Goal: Navigation & Orientation: Find specific page/section

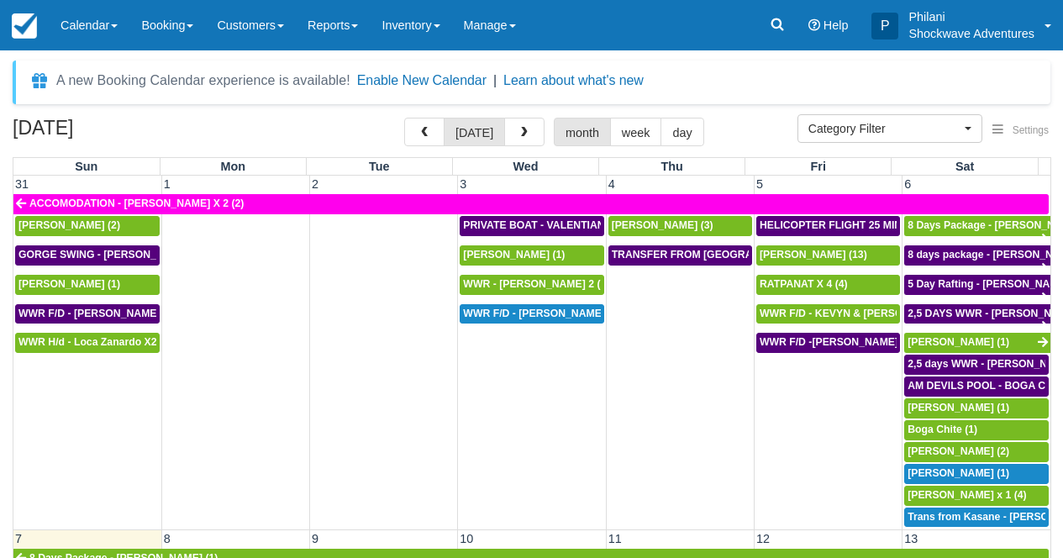
select select
click at [981, 226] on span "8 Days Package - [PERSON_NAME] (1)" at bounding box center [1002, 225] width 188 height 12
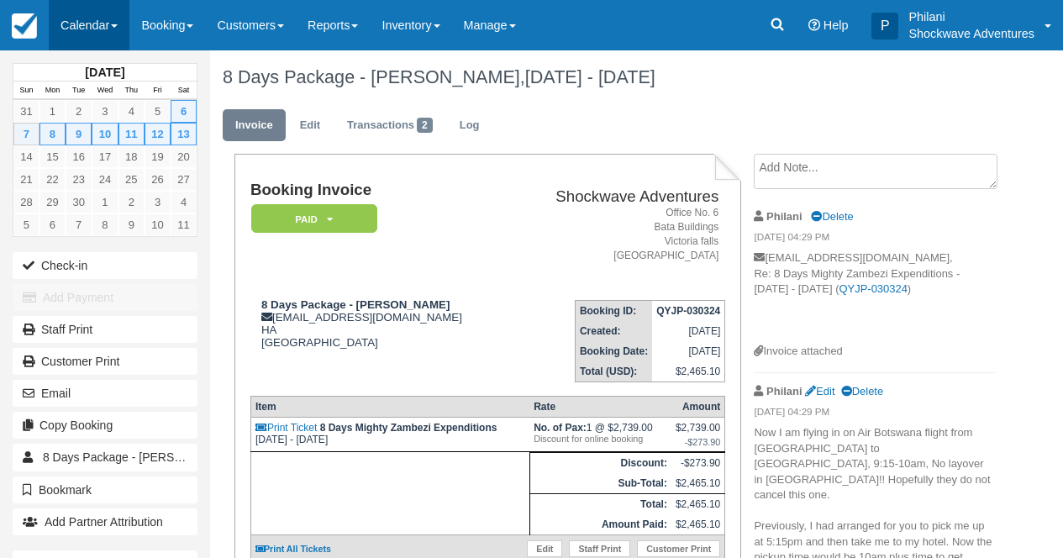
click at [110, 24] on link "Calendar" at bounding box center [89, 25] width 81 height 50
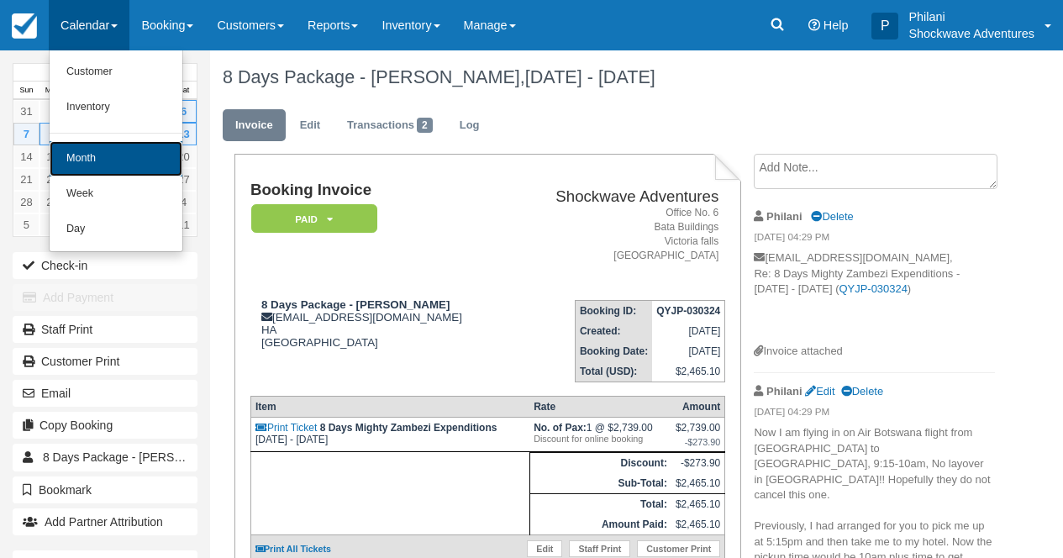
click at [60, 150] on link "Month" at bounding box center [116, 158] width 133 height 35
click at [60, 150] on link "15" at bounding box center [53, 156] width 26 height 23
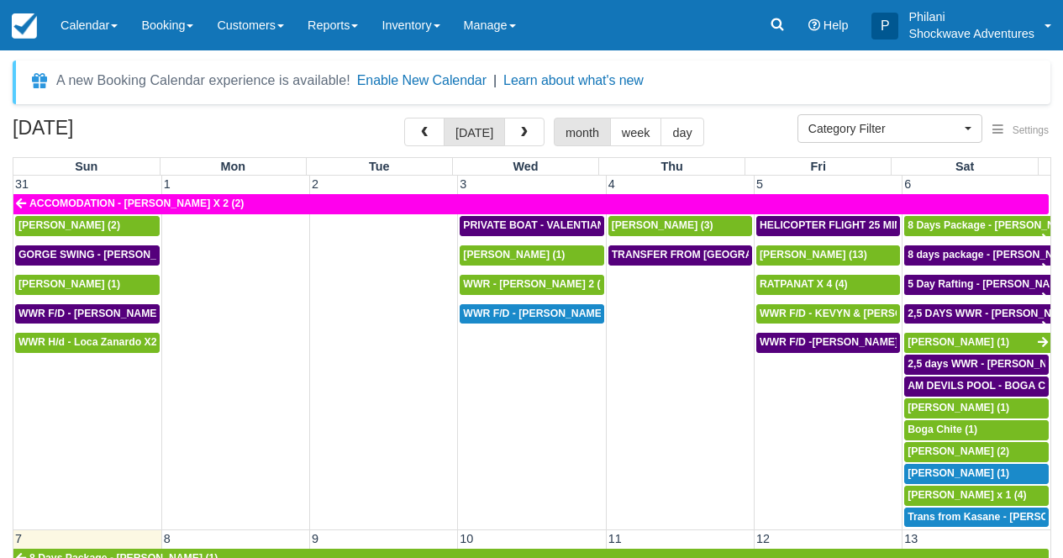
select select
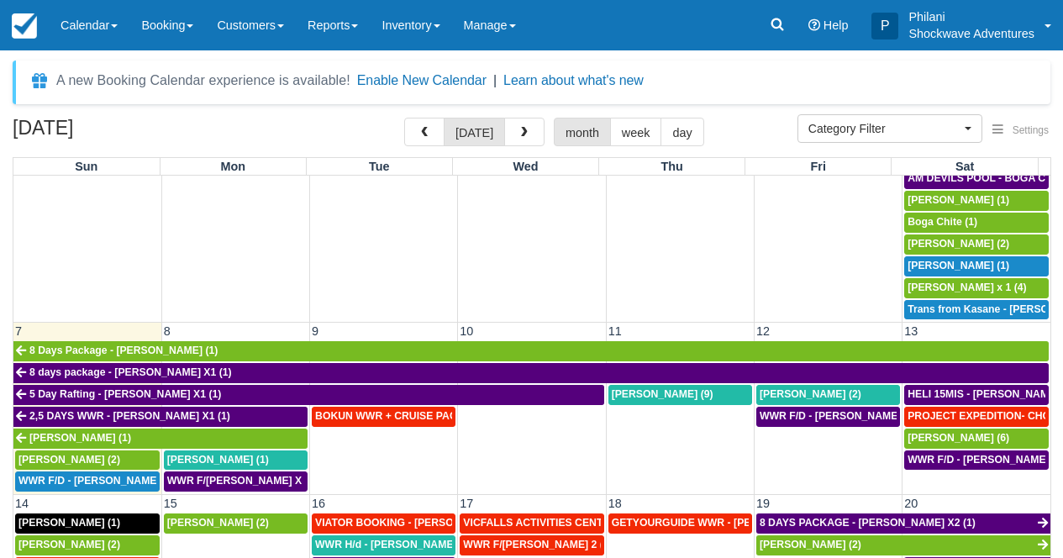
scroll to position [242, 0]
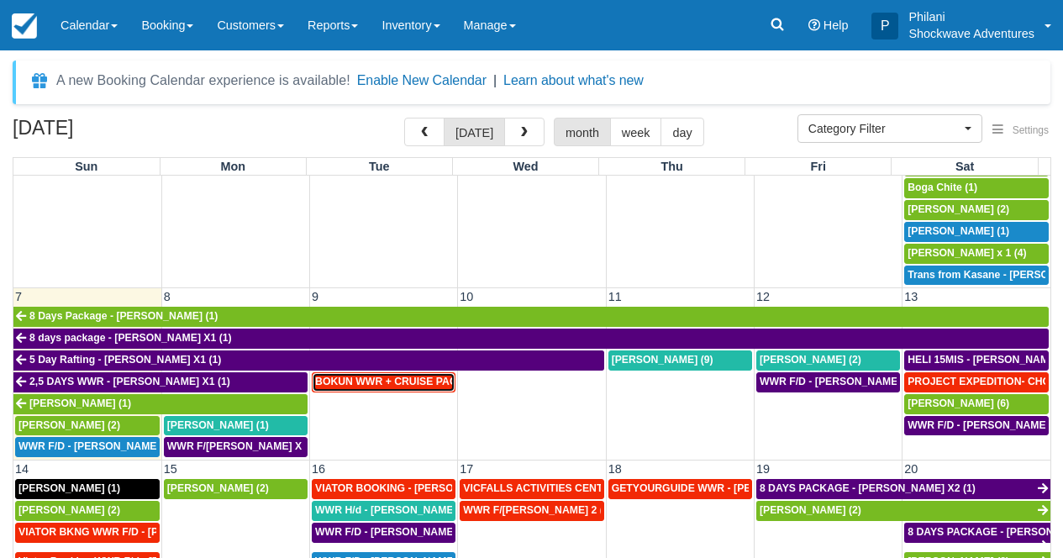
click at [387, 381] on span "BOKUN WWR + CRUISE PACKAGE - Janet South X 2 (2)" at bounding box center [481, 382] width 333 height 12
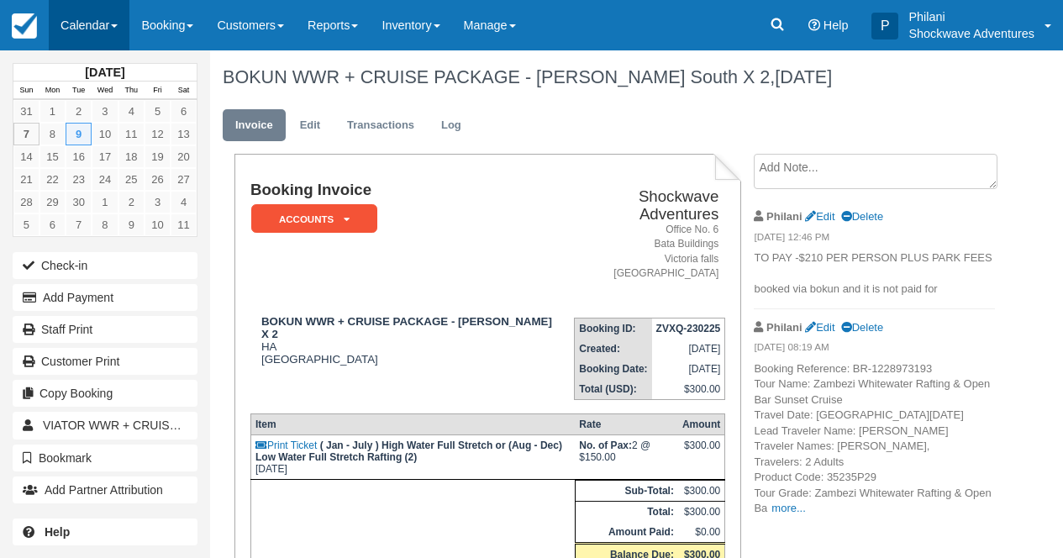
click at [80, 29] on link "Calendar" at bounding box center [89, 25] width 81 height 50
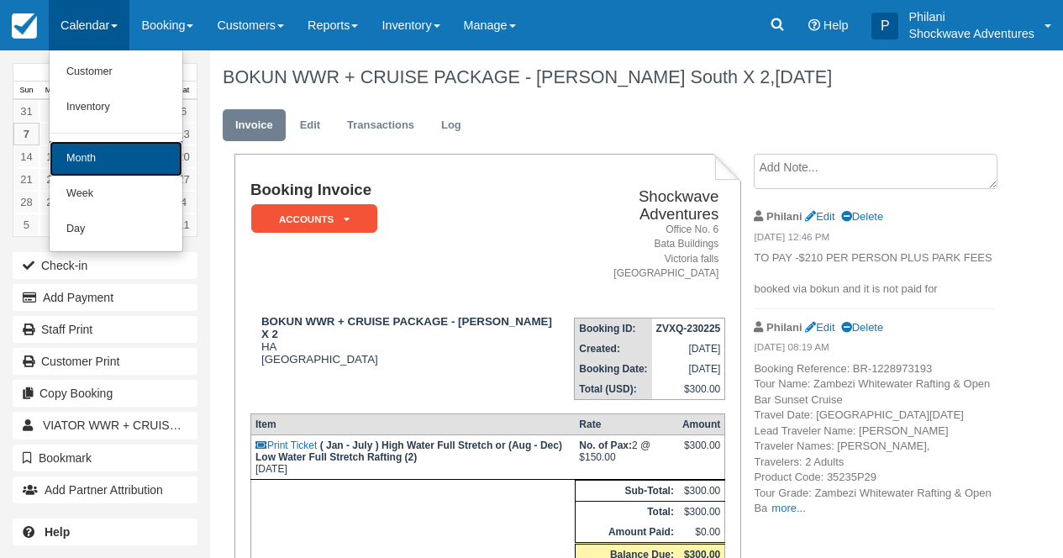
click at [91, 160] on link "Month" at bounding box center [116, 158] width 133 height 35
click at [91, 160] on link "16" at bounding box center [79, 156] width 26 height 23
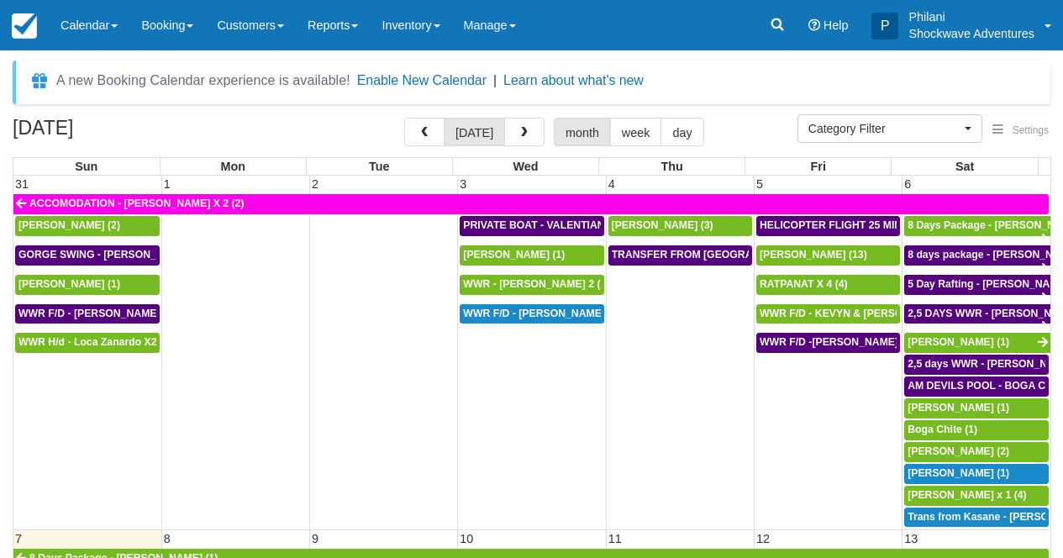
select select
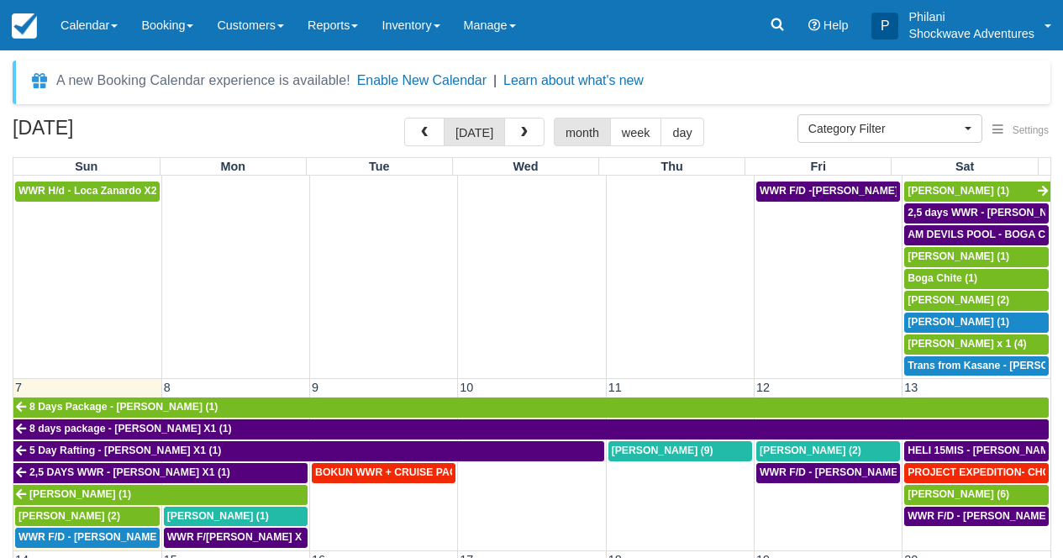
scroll to position [136, 0]
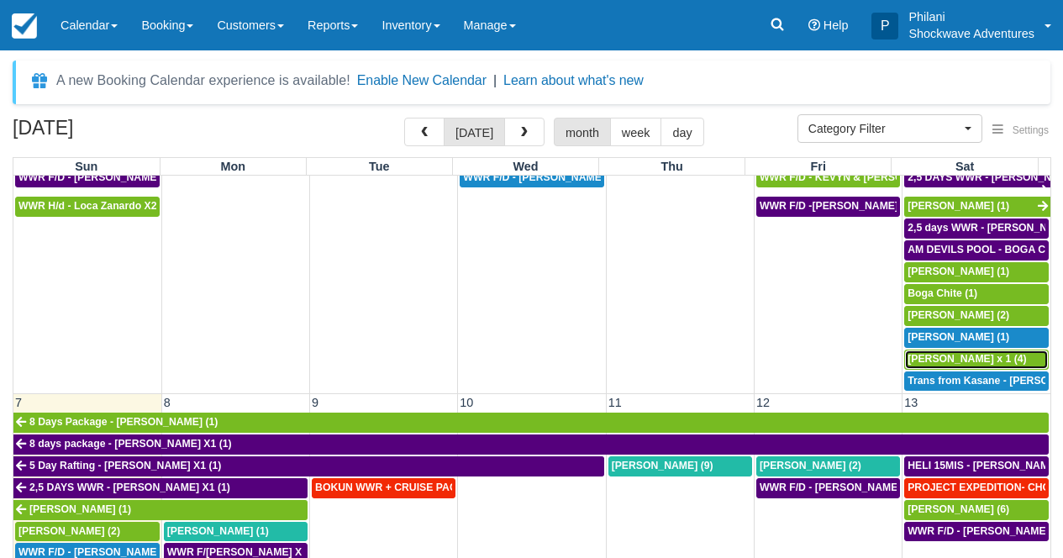
click at [946, 360] on span "[PERSON_NAME] x 1 (4)" at bounding box center [967, 359] width 119 height 12
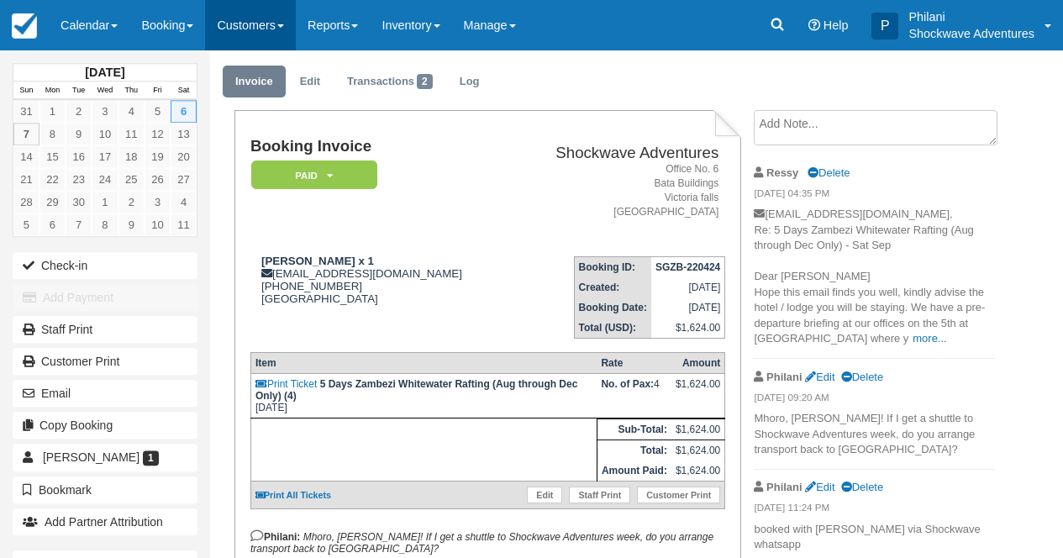
scroll to position [54, 0]
